Goal: Information Seeking & Learning: Learn about a topic

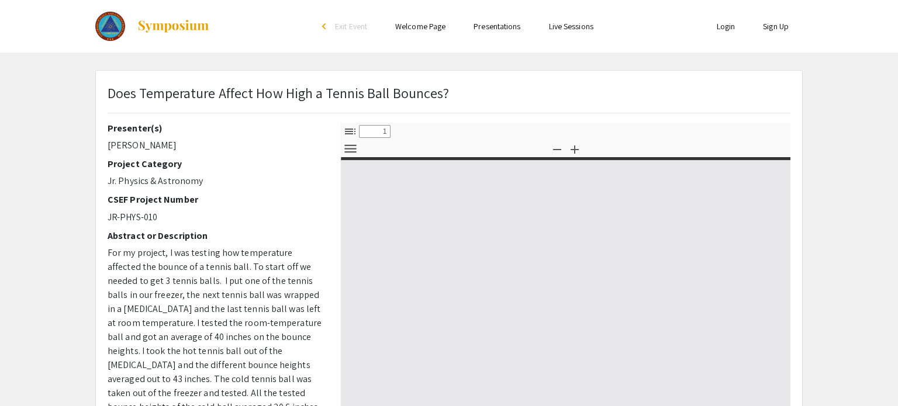
select select "custom"
type input "0"
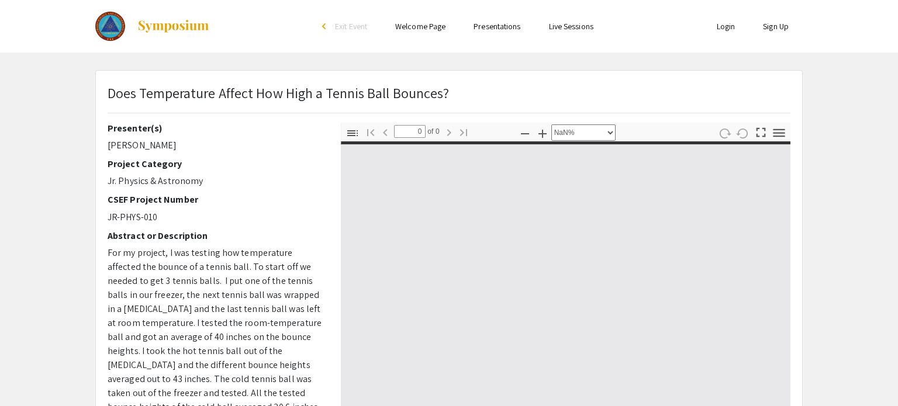
select select "auto"
type input "1"
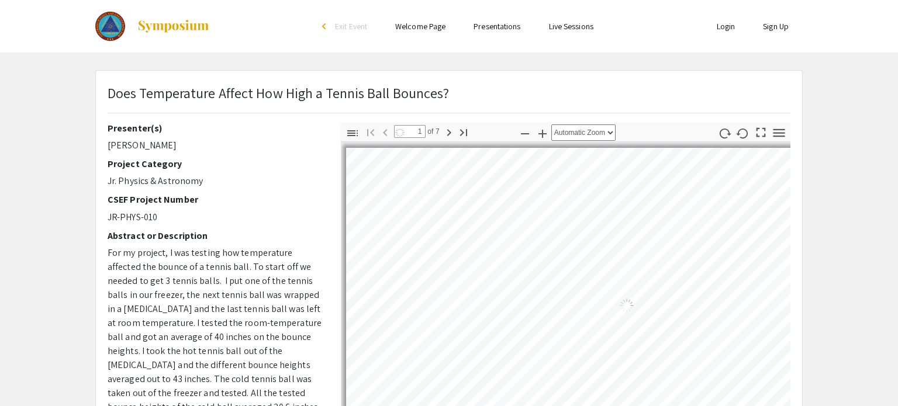
select select "0.5"
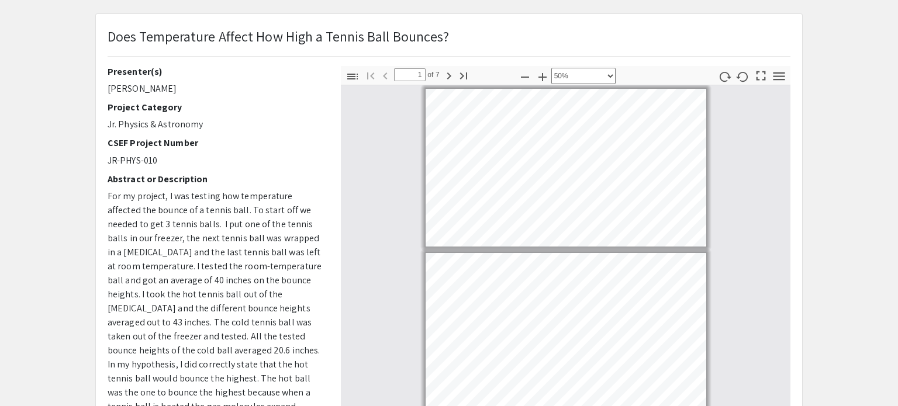
scroll to position [56, 0]
type input "2"
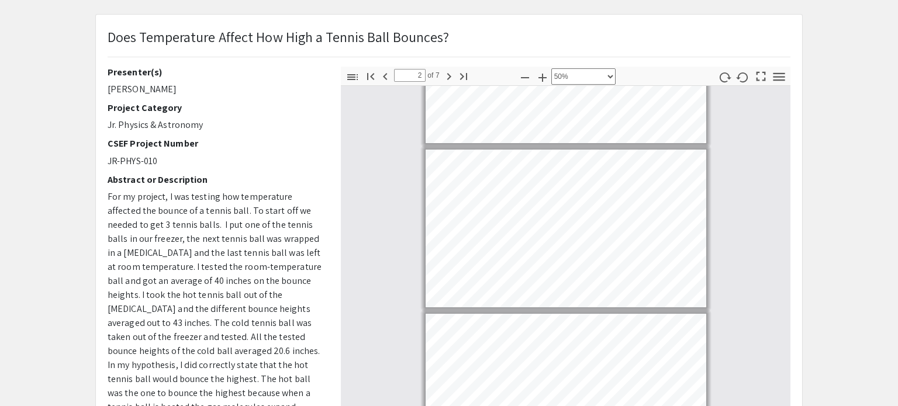
scroll to position [113, 0]
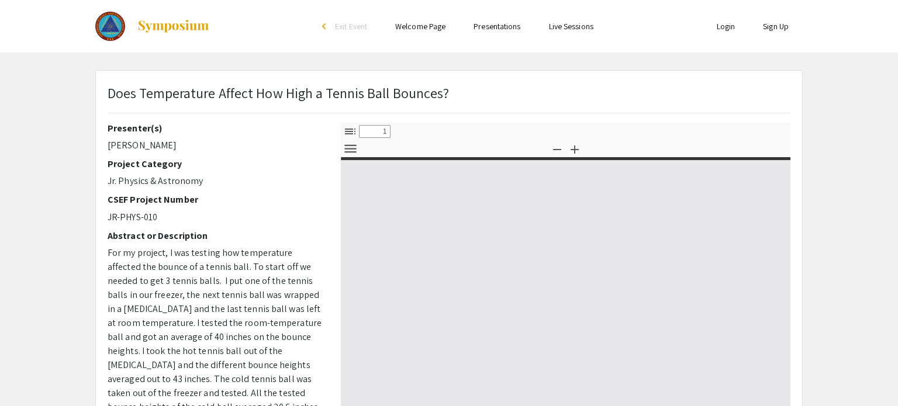
select select "custom"
type input "0"
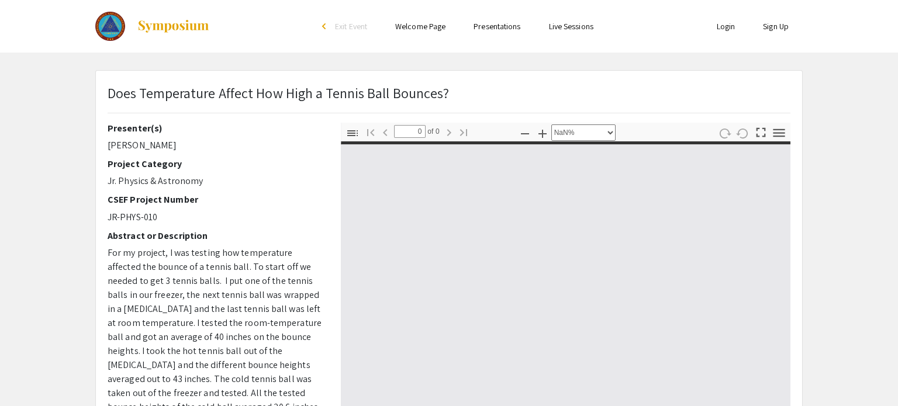
select select "auto"
type input "1"
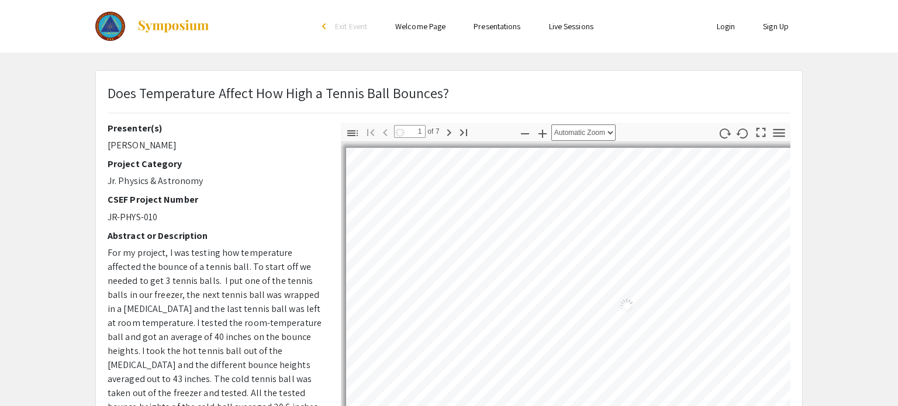
select select "0.5"
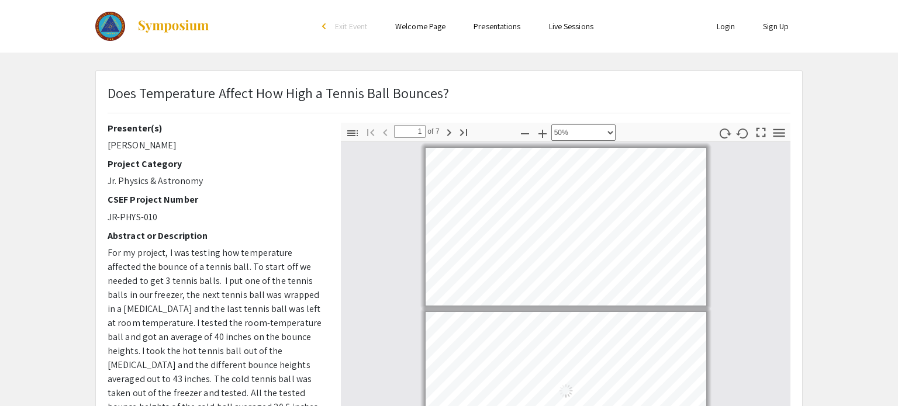
scroll to position [2, 0]
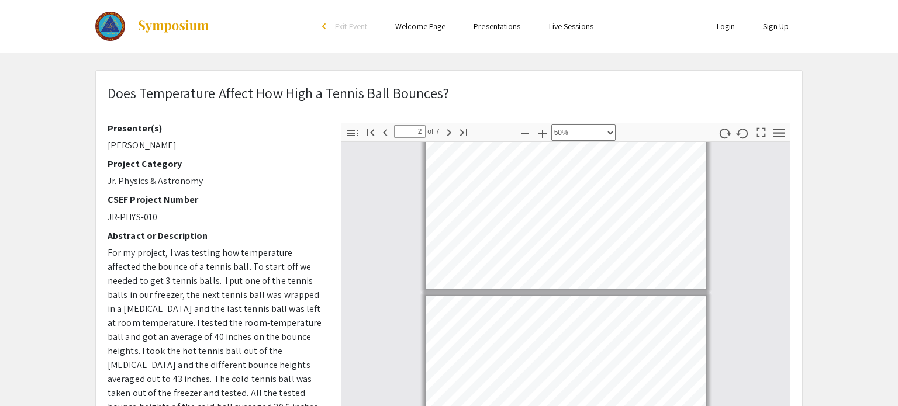
type input "3"
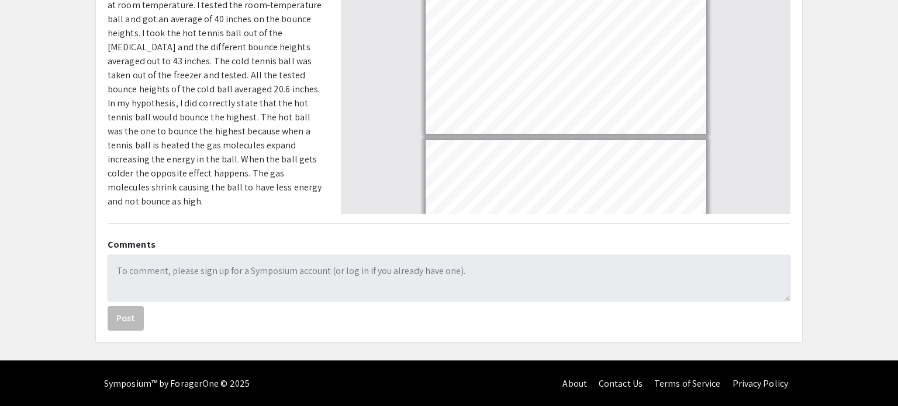
scroll to position [0, 0]
